Goal: Information Seeking & Learning: Learn about a topic

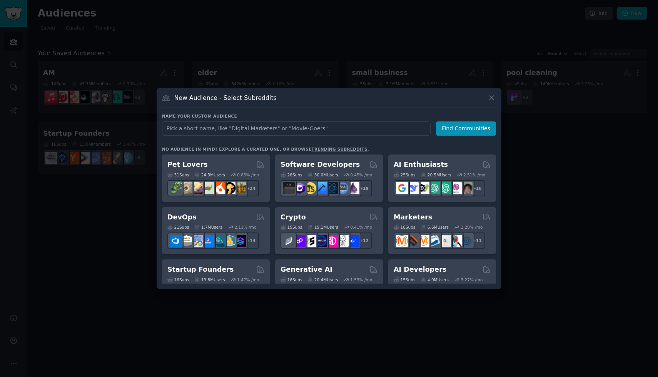
click at [242, 51] on div at bounding box center [329, 188] width 658 height 377
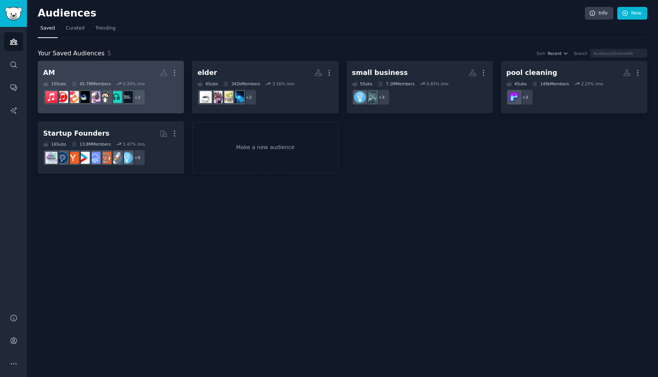
click at [130, 62] on link "AM More 10 Sub s 45.7M Members 0.30 % /mo + 2" at bounding box center [111, 87] width 146 height 53
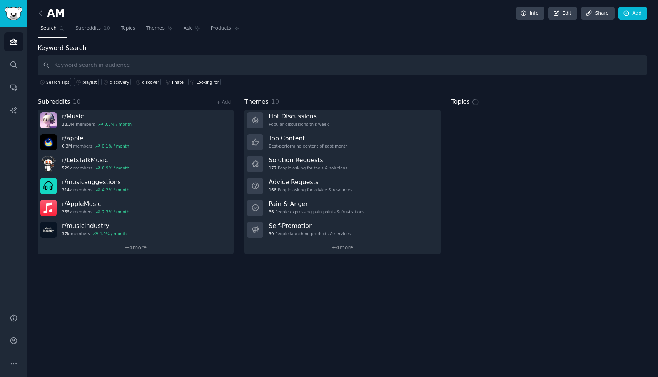
click at [359, 59] on input "text" at bounding box center [342, 65] width 609 height 20
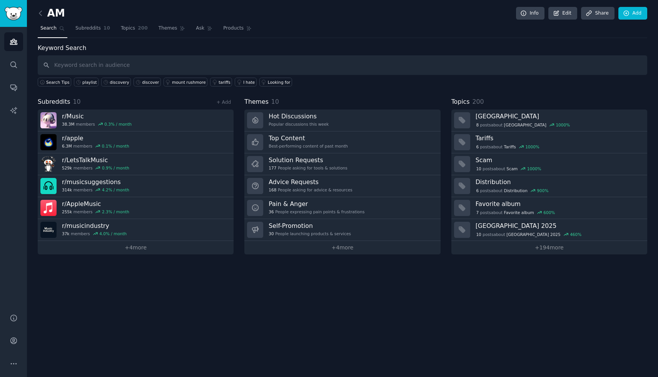
click at [362, 64] on input "text" at bounding box center [342, 65] width 609 height 20
type input "playlist"
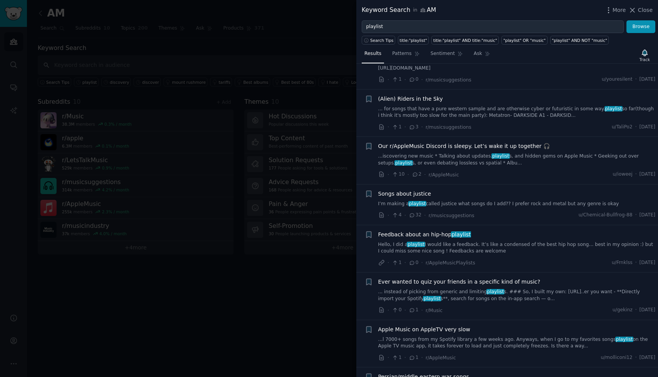
scroll to position [206, 0]
